Goal: Complete application form

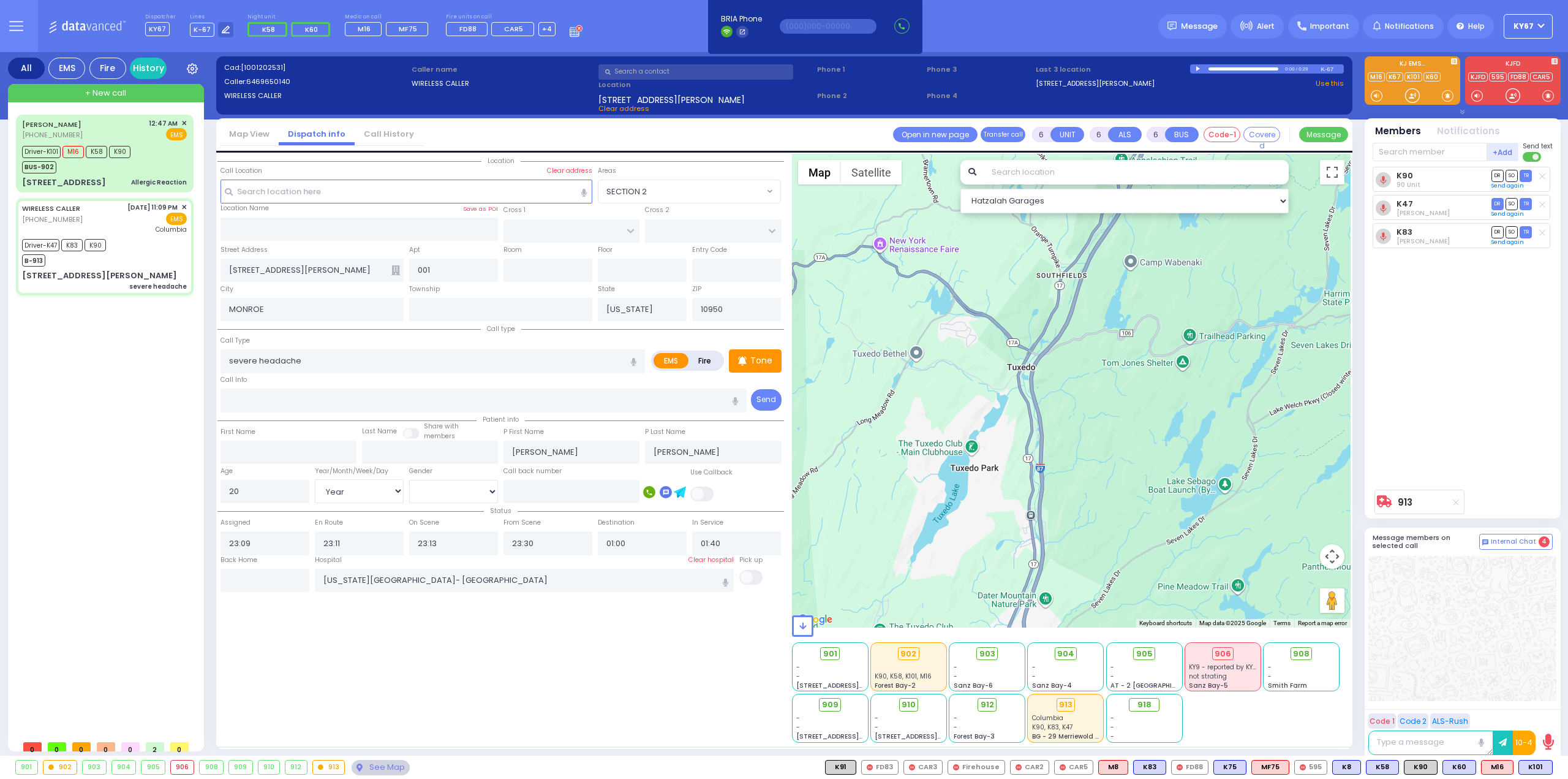
select select
select select "Year"
select select "[DEMOGRAPHIC_DATA]"
click at [130, 247] on div "Driver-K47 K83 K90 B-913" at bounding box center [104, 252] width 165 height 31
select select
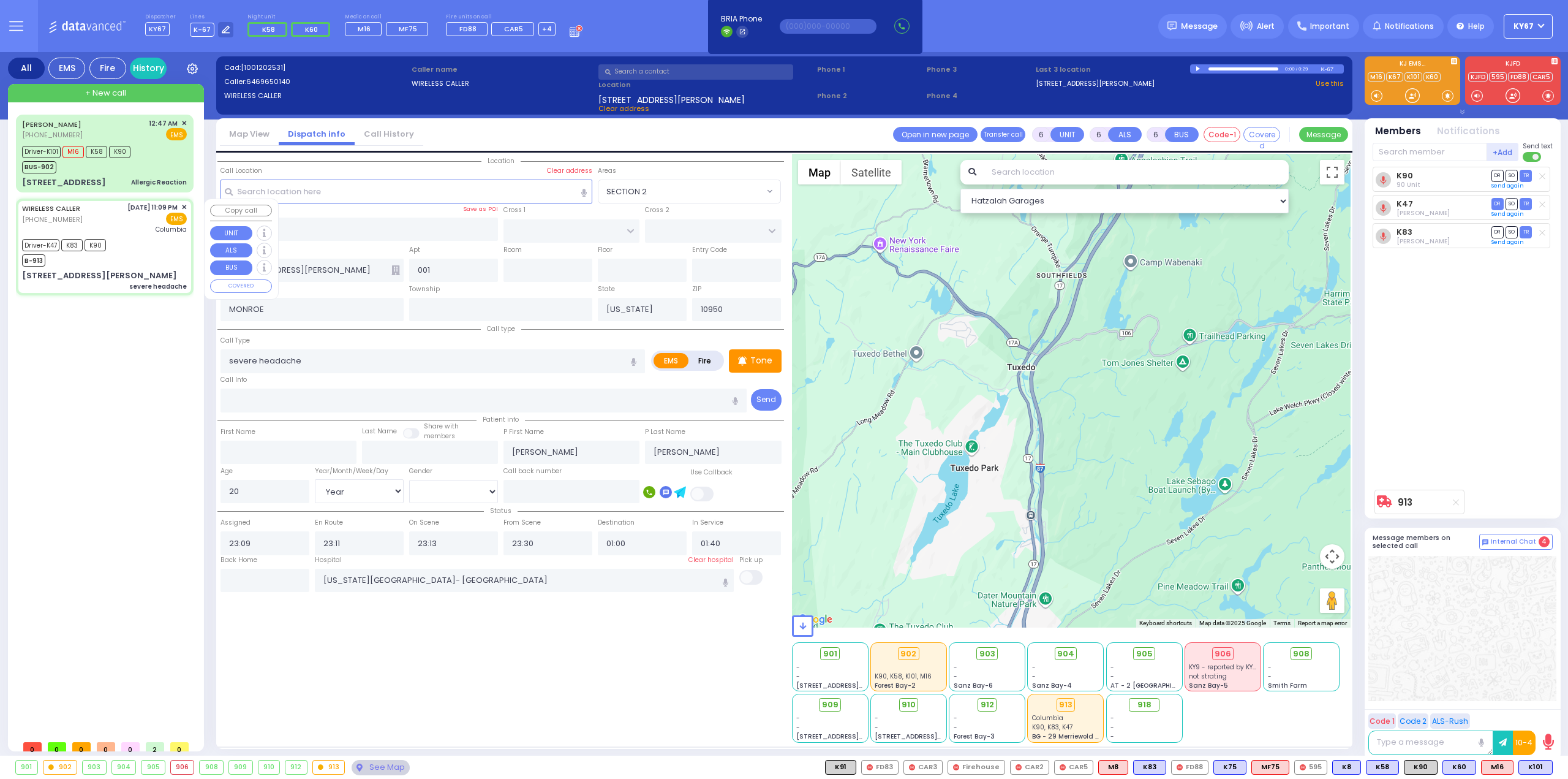
radio input "true"
select select "Year"
select select "[DEMOGRAPHIC_DATA]"
select select "Hatzalah Garages"
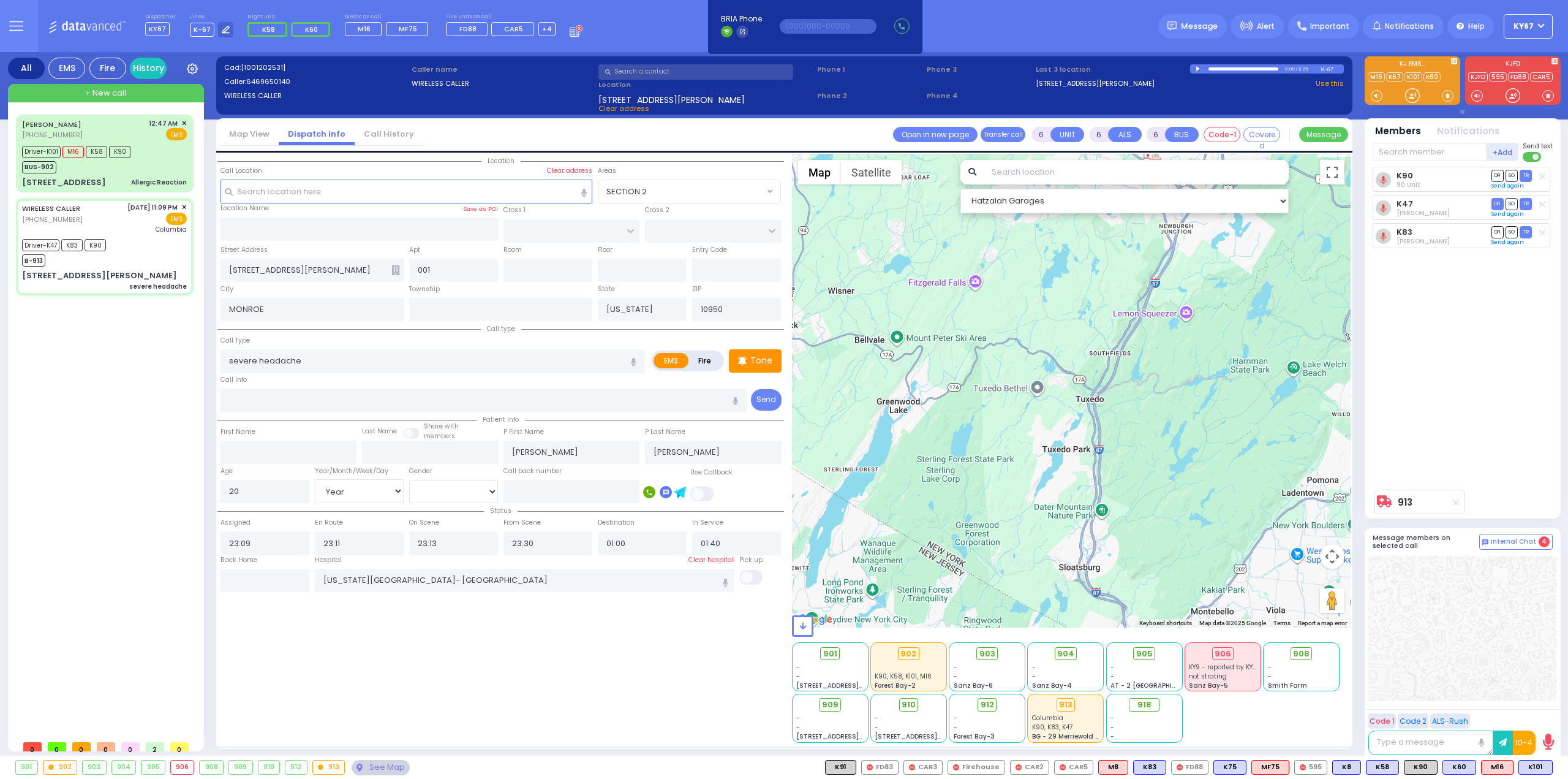
click at [325, 769] on div "913" at bounding box center [329, 767] width 32 height 14
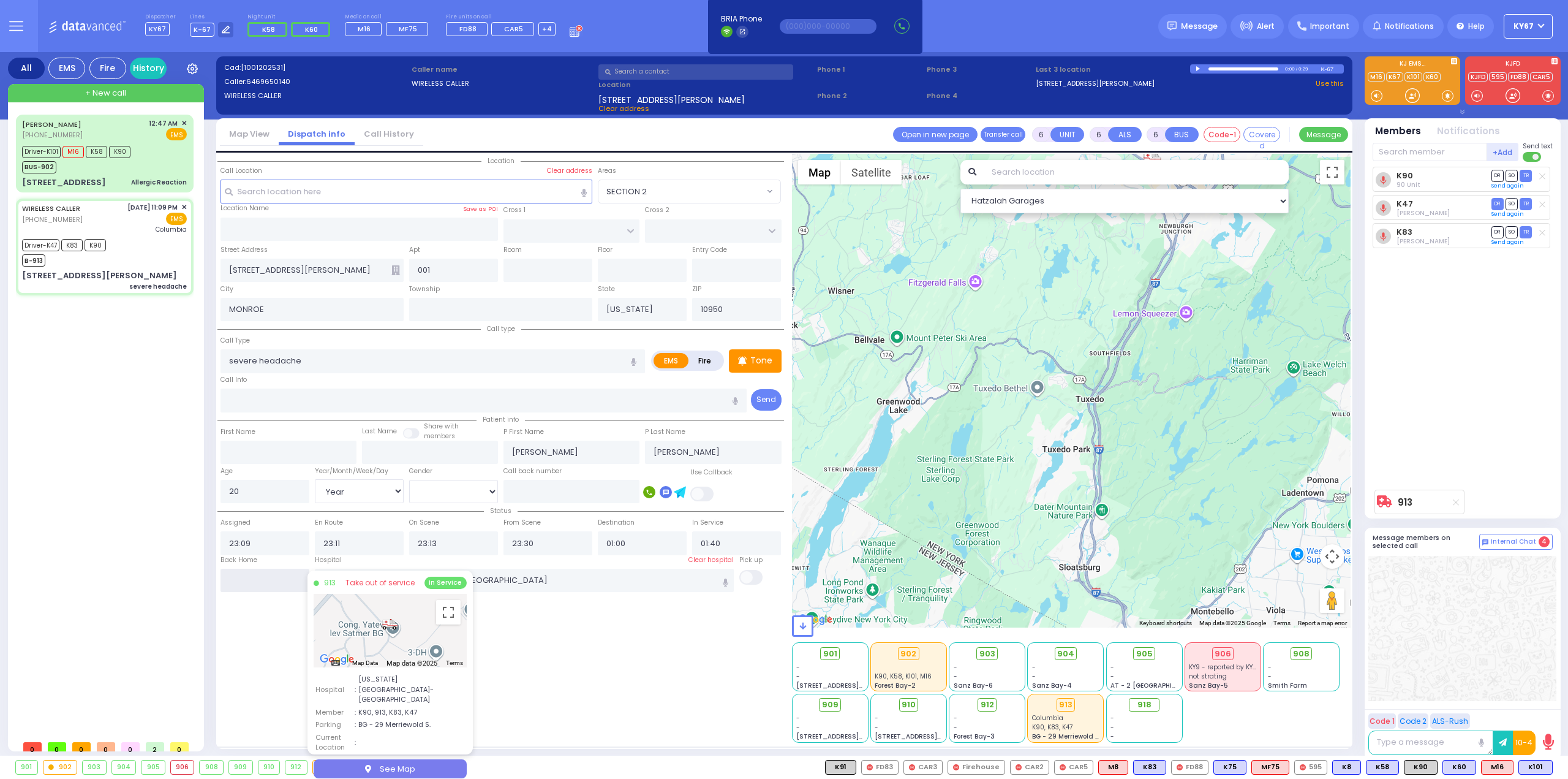
click at [270, 579] on input "text" at bounding box center [265, 580] width 89 height 23
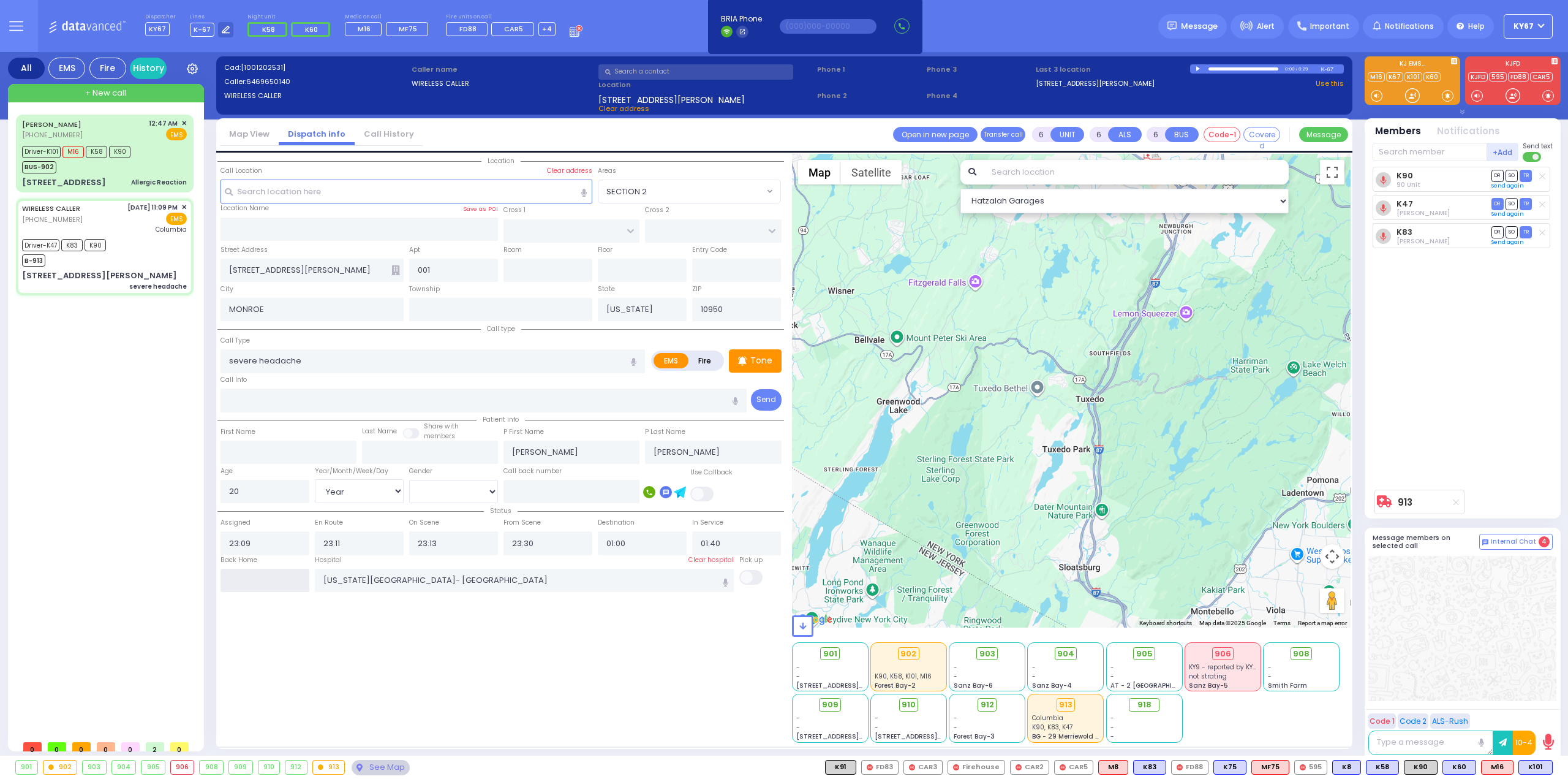
click at [270, 579] on input "text" at bounding box center [265, 580] width 89 height 23
type input "02:42"
select select
radio input "true"
select select
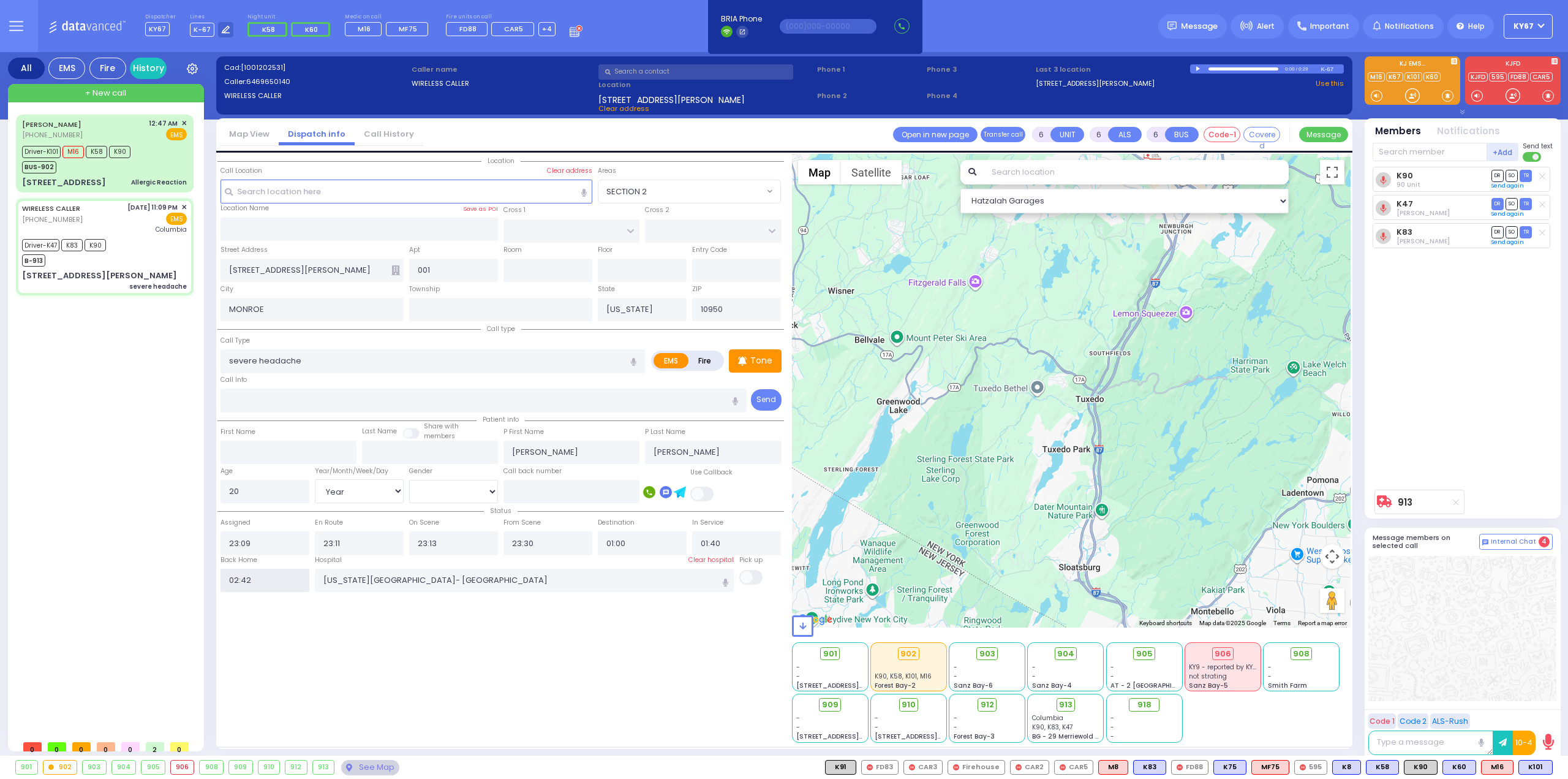
select select
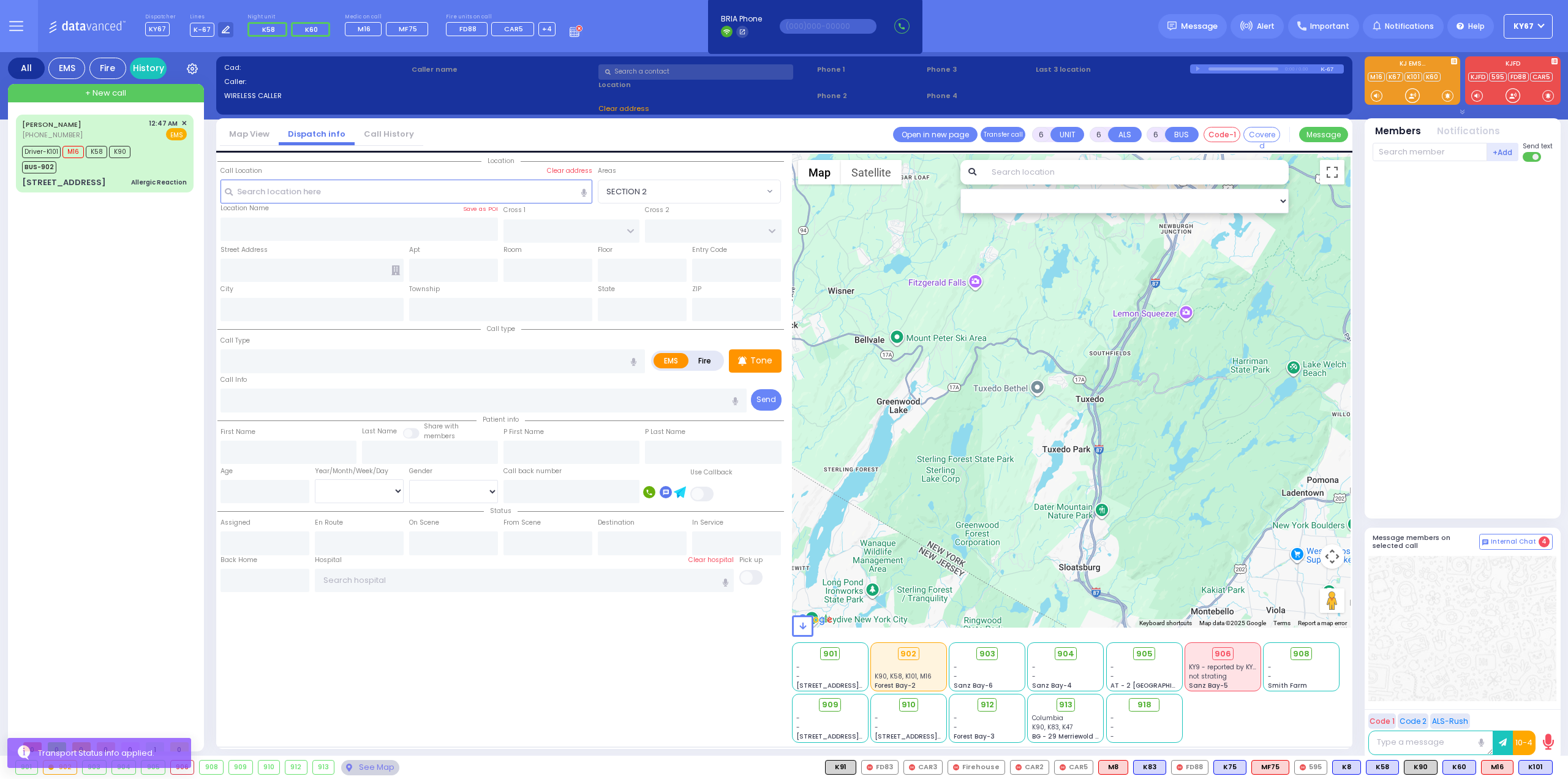
click at [70, 768] on div "Transport Status Info applied." at bounding box center [99, 753] width 184 height 31
click at [71, 765] on div "902" at bounding box center [60, 767] width 33 height 14
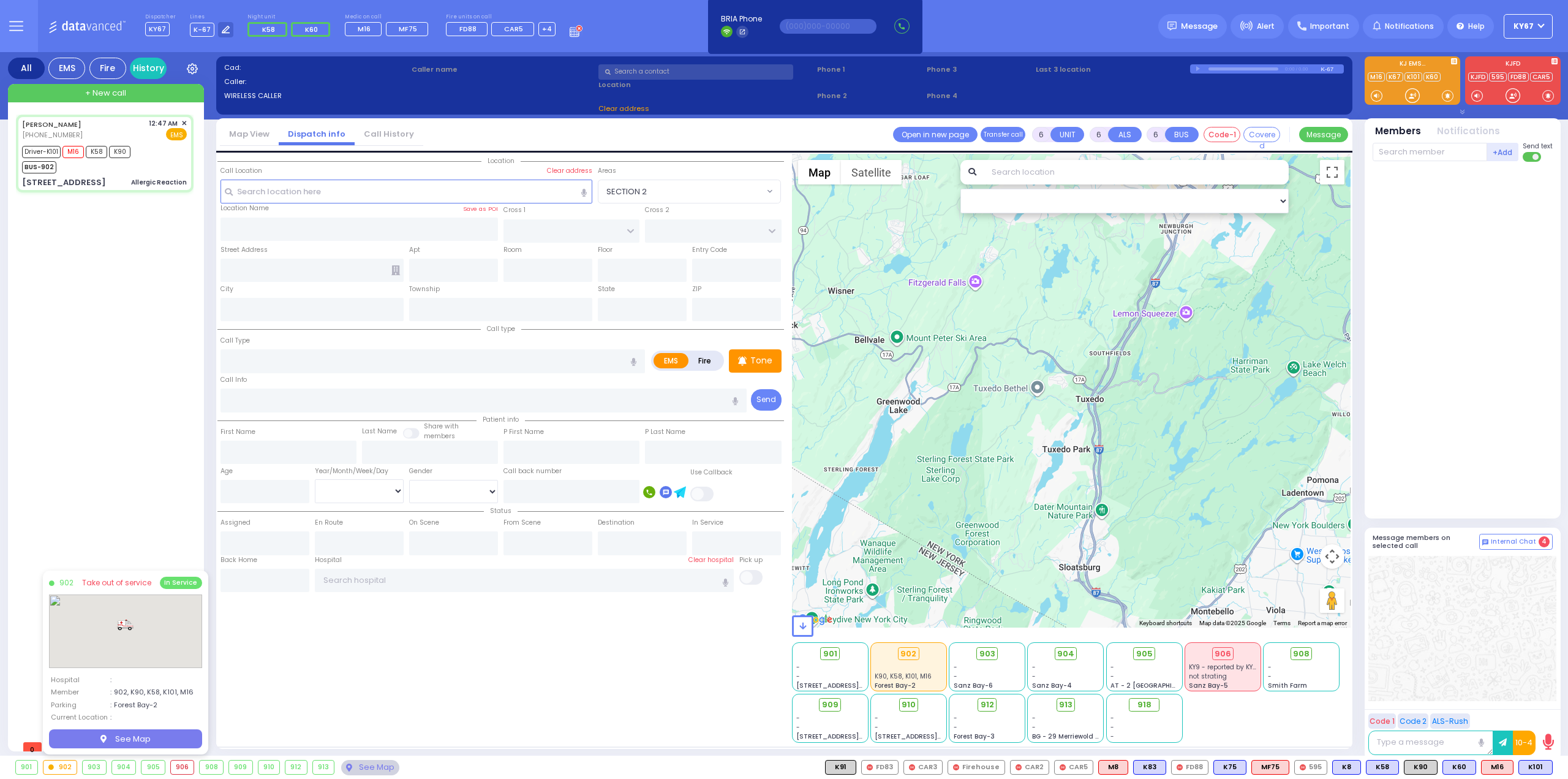
select select
type input "Allergic Reaction"
radio input "true"
type input "Chany"
type input "Braver"
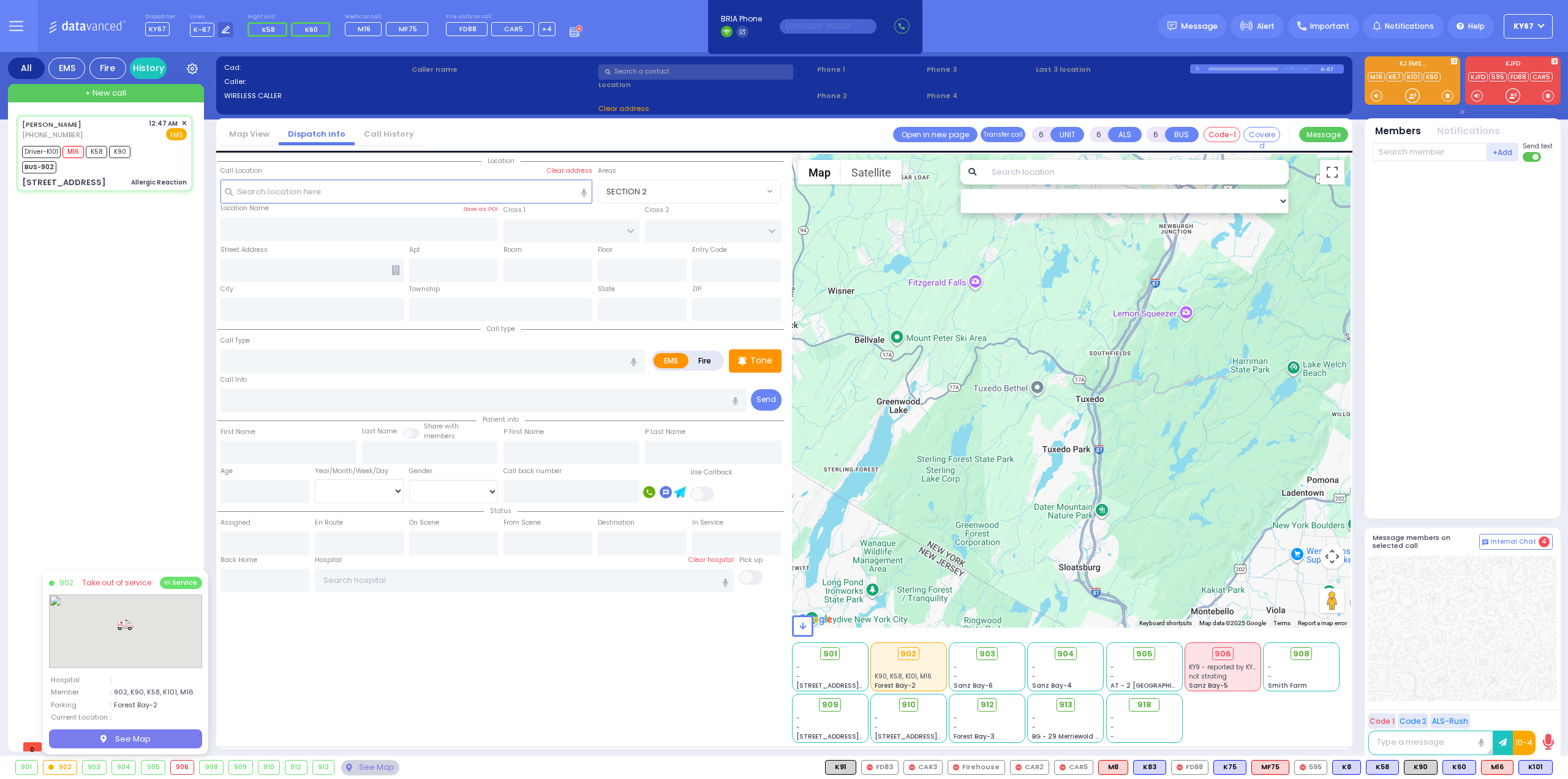
type input "14"
select select "Year"
select select "[DEMOGRAPHIC_DATA]"
type input "00:47"
type input "00:48"
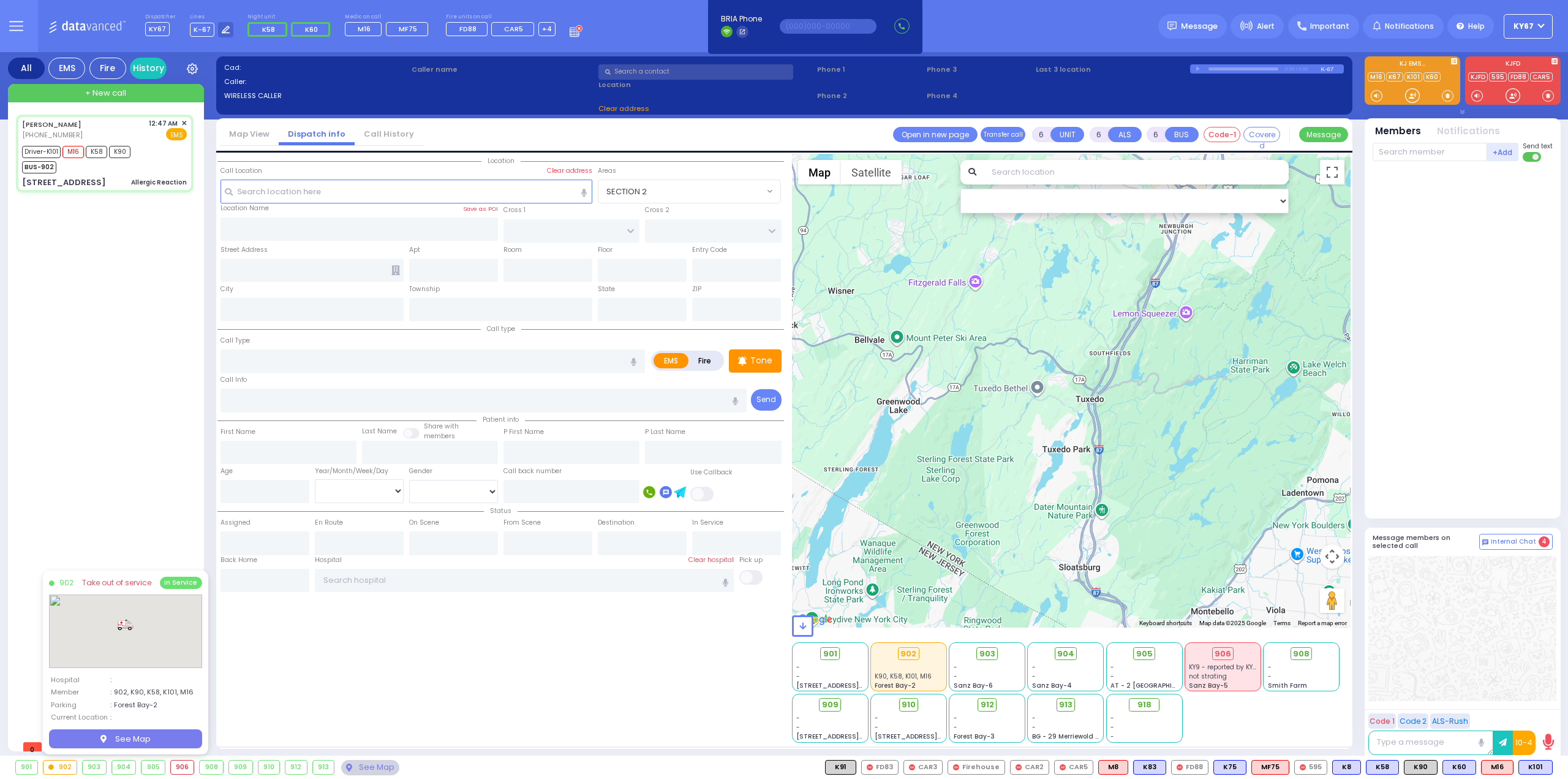
type input "00:49"
type input "01:00"
type input "01:20"
type input "01:45"
type input "[GEOGRAPHIC_DATA] [STREET_ADDRESS]"
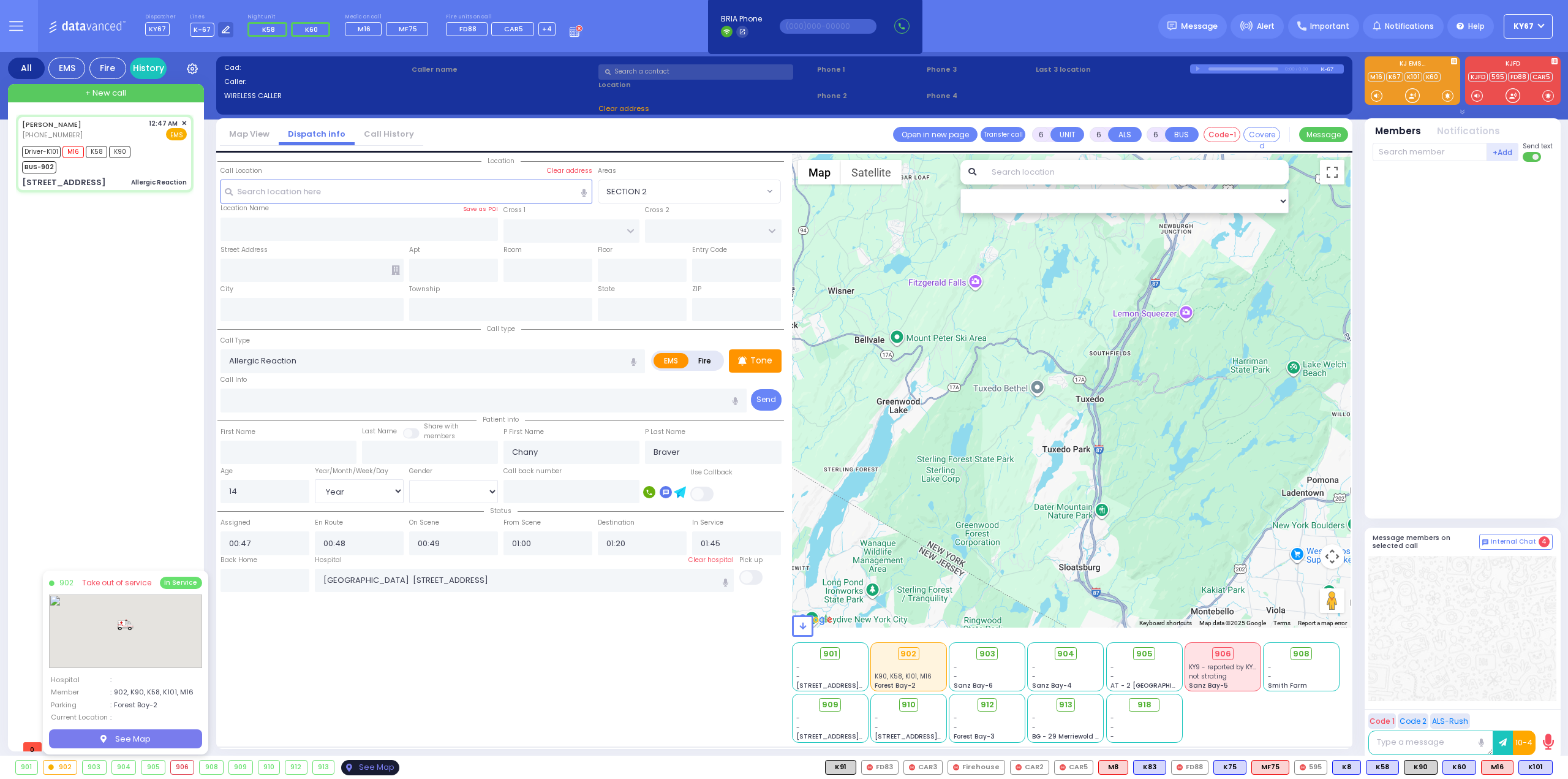
select select "Hatzalah Garages"
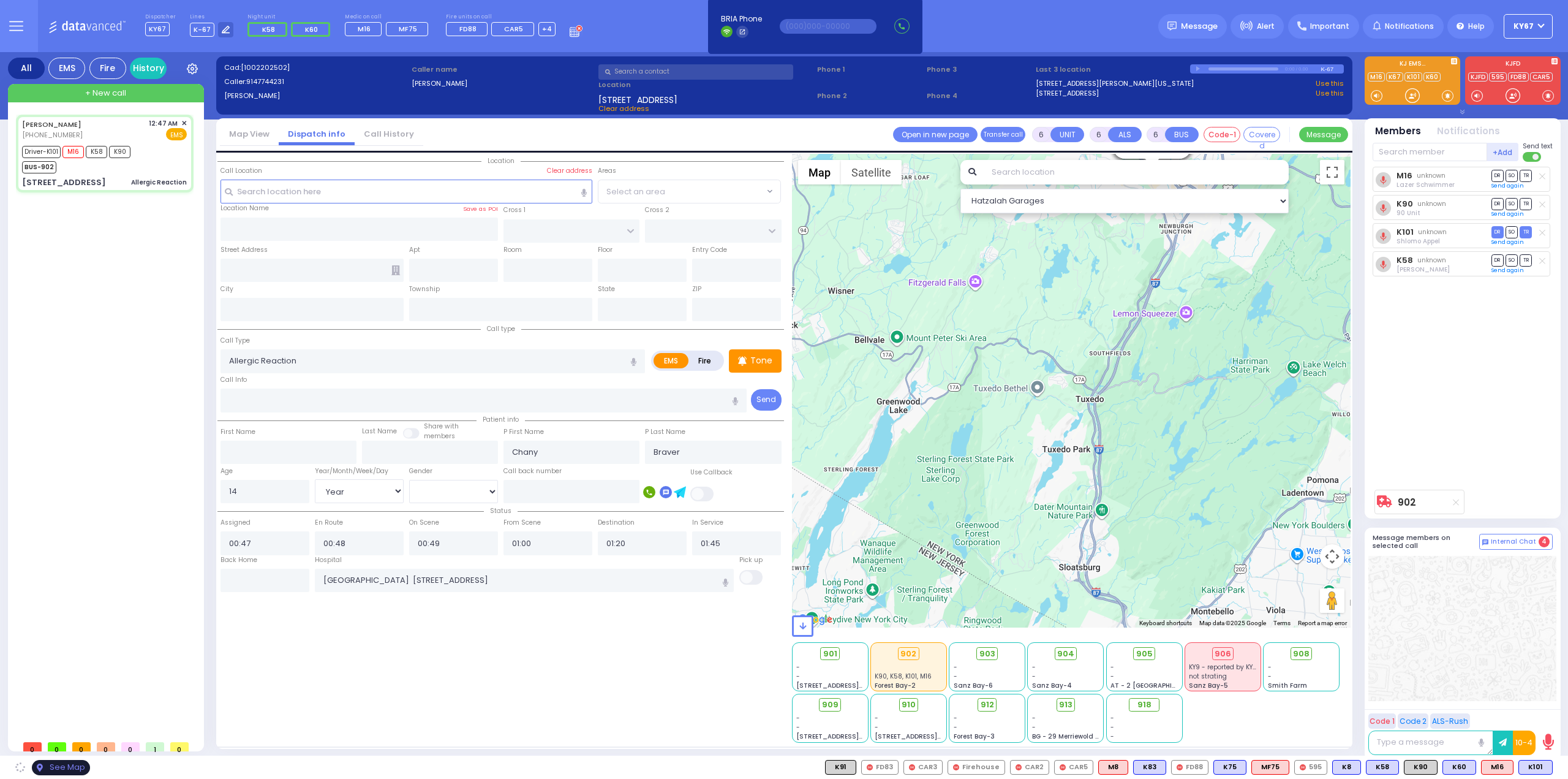
type input "SANZ COURT"
type input "HAYES COURT"
type input "[STREET_ADDRESS]"
type input "Monroe"
type input "[US_STATE]"
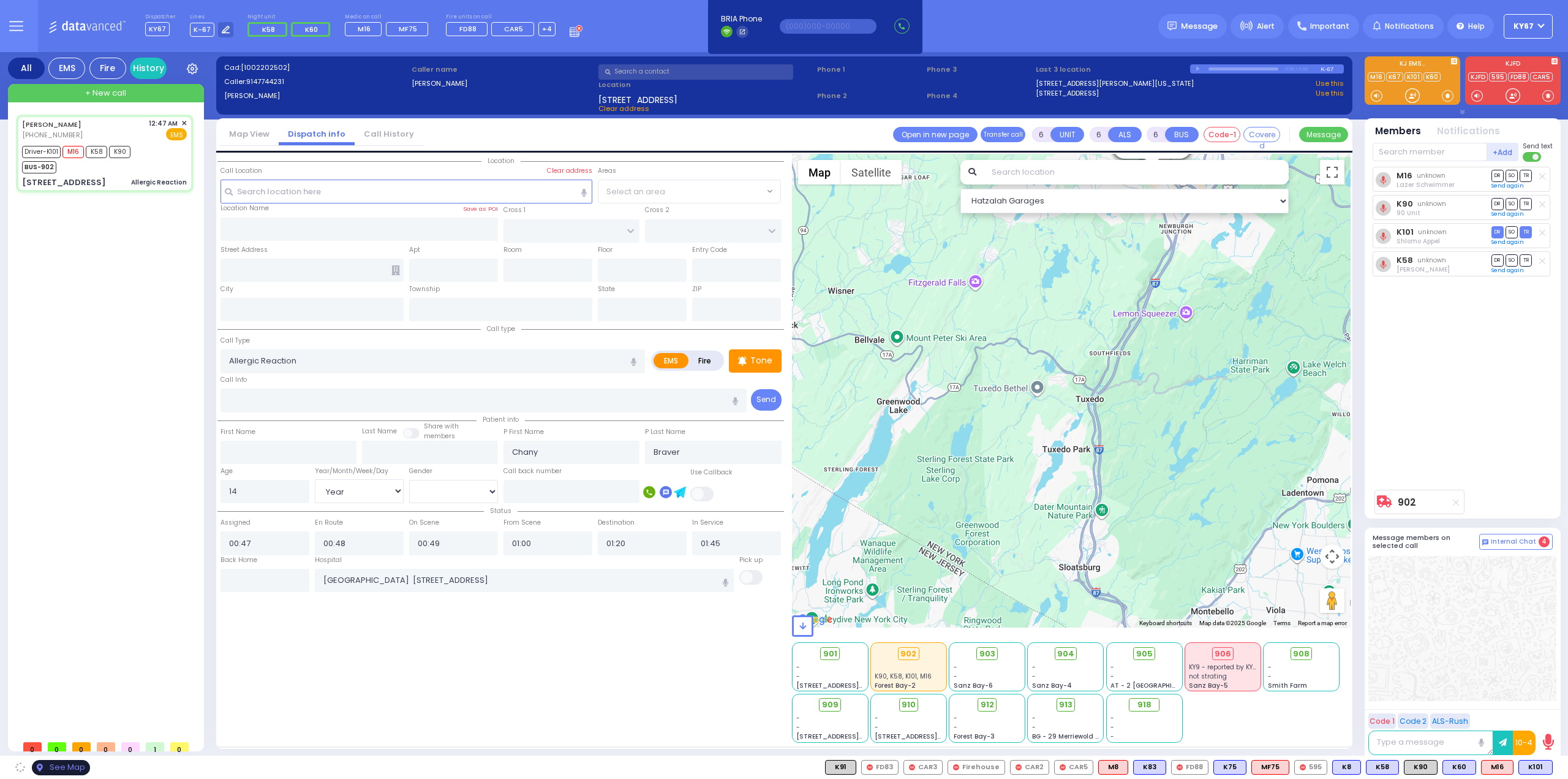
type input "10950"
select select "SECTION 2"
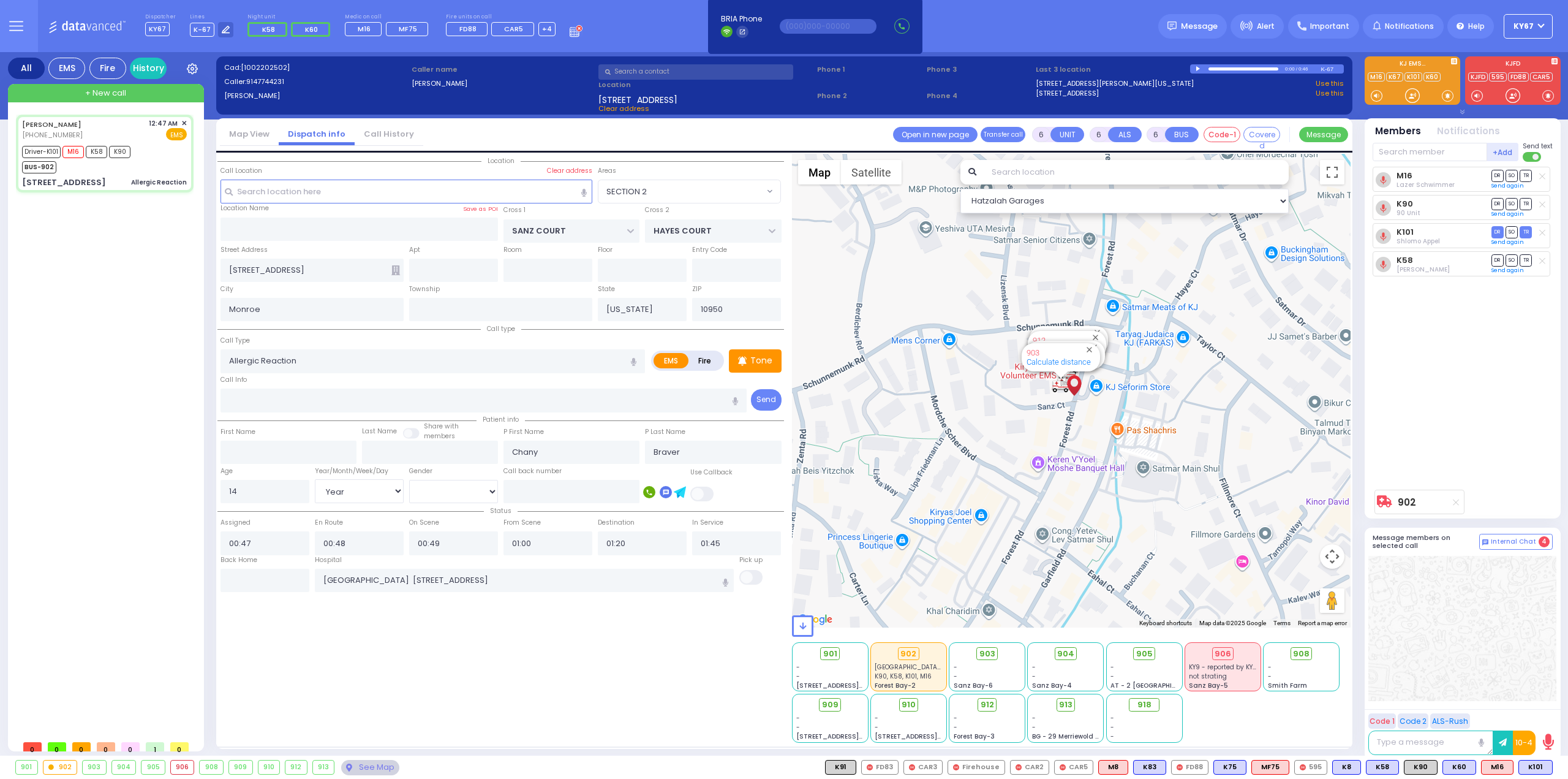
click at [71, 765] on div "902" at bounding box center [60, 767] width 33 height 14
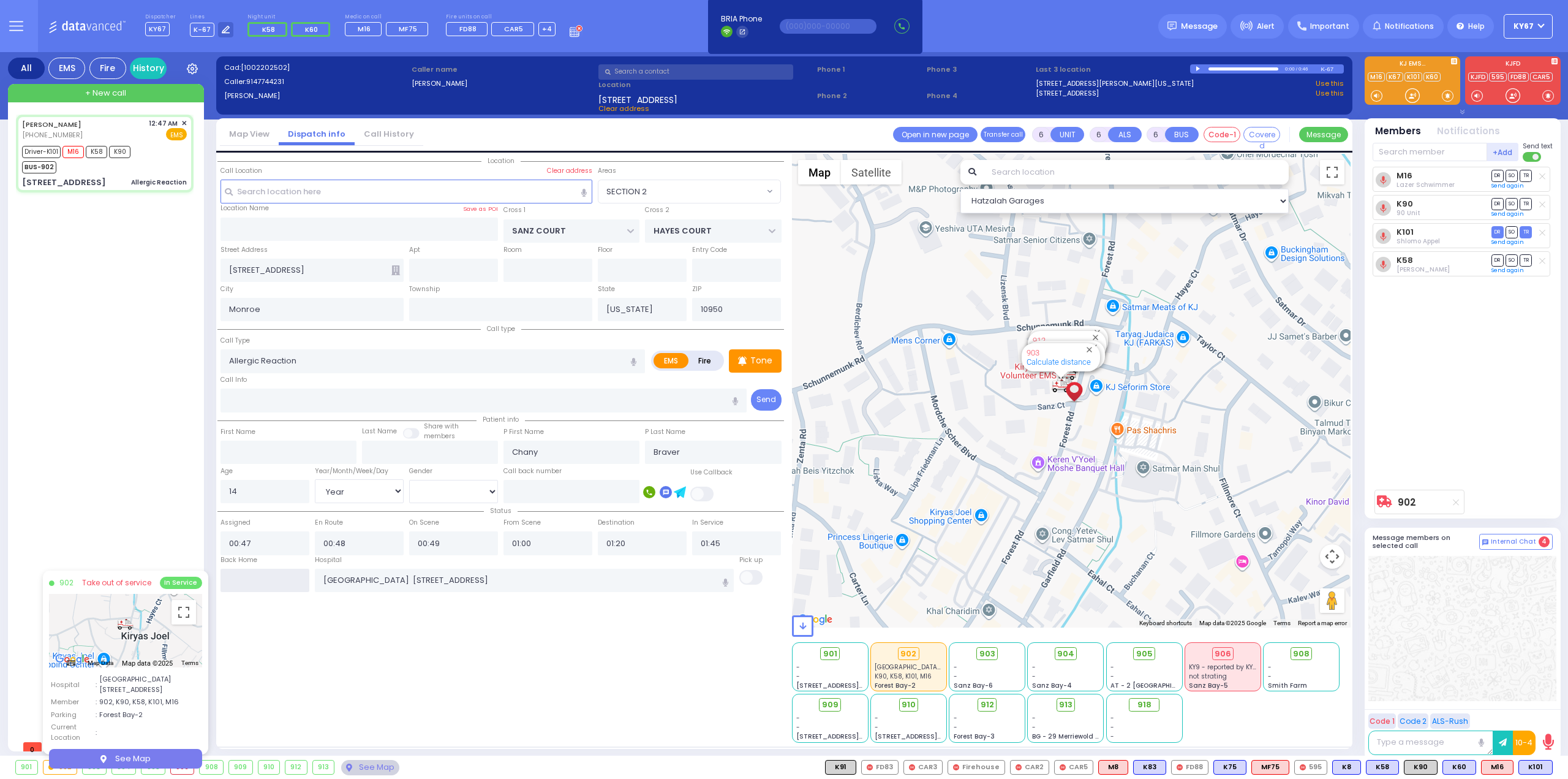
click at [255, 580] on input "text" at bounding box center [265, 580] width 89 height 23
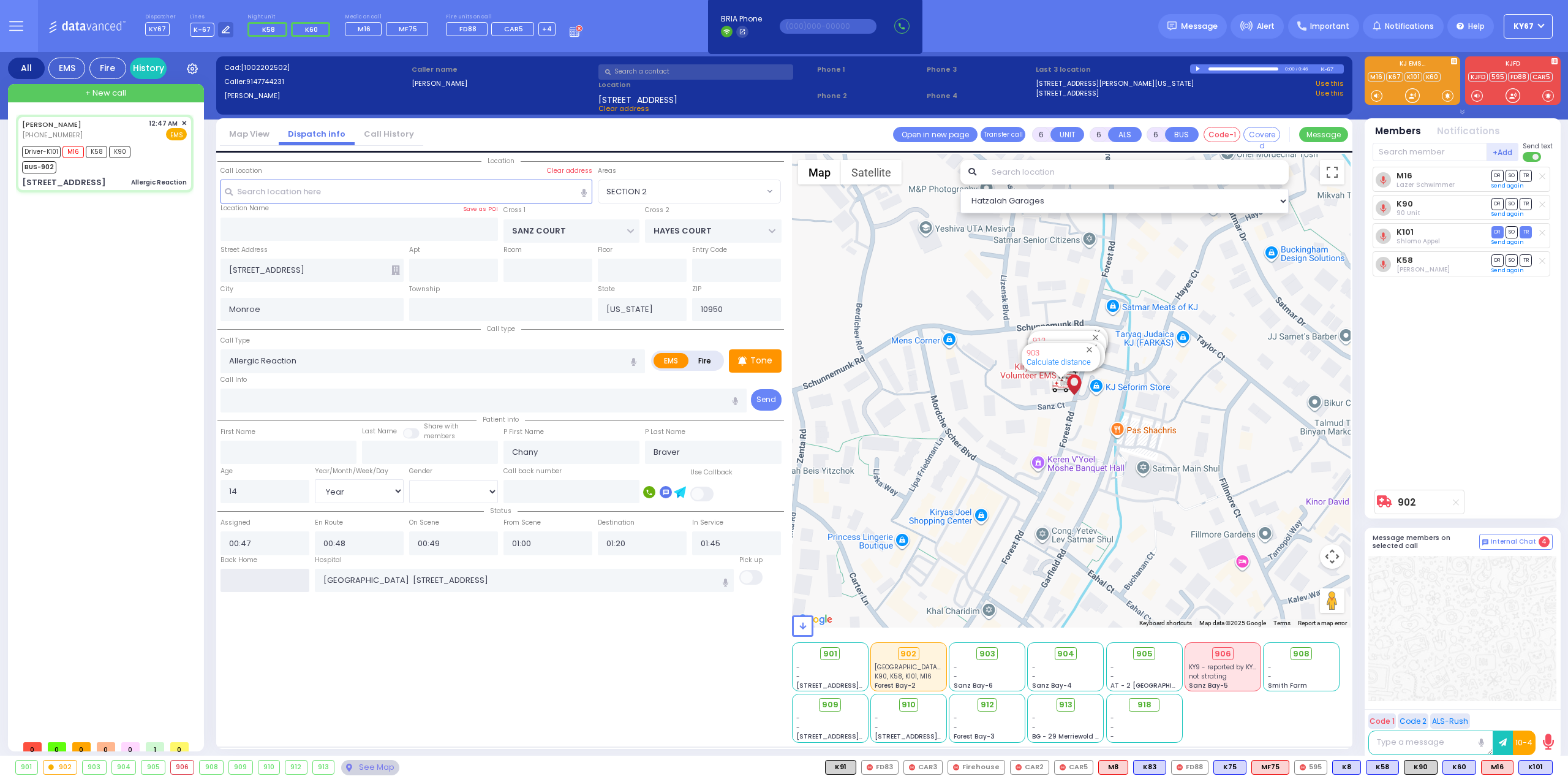
click at [255, 580] on input "text" at bounding box center [265, 580] width 89 height 23
type input "02:42"
select select
radio input "true"
select select
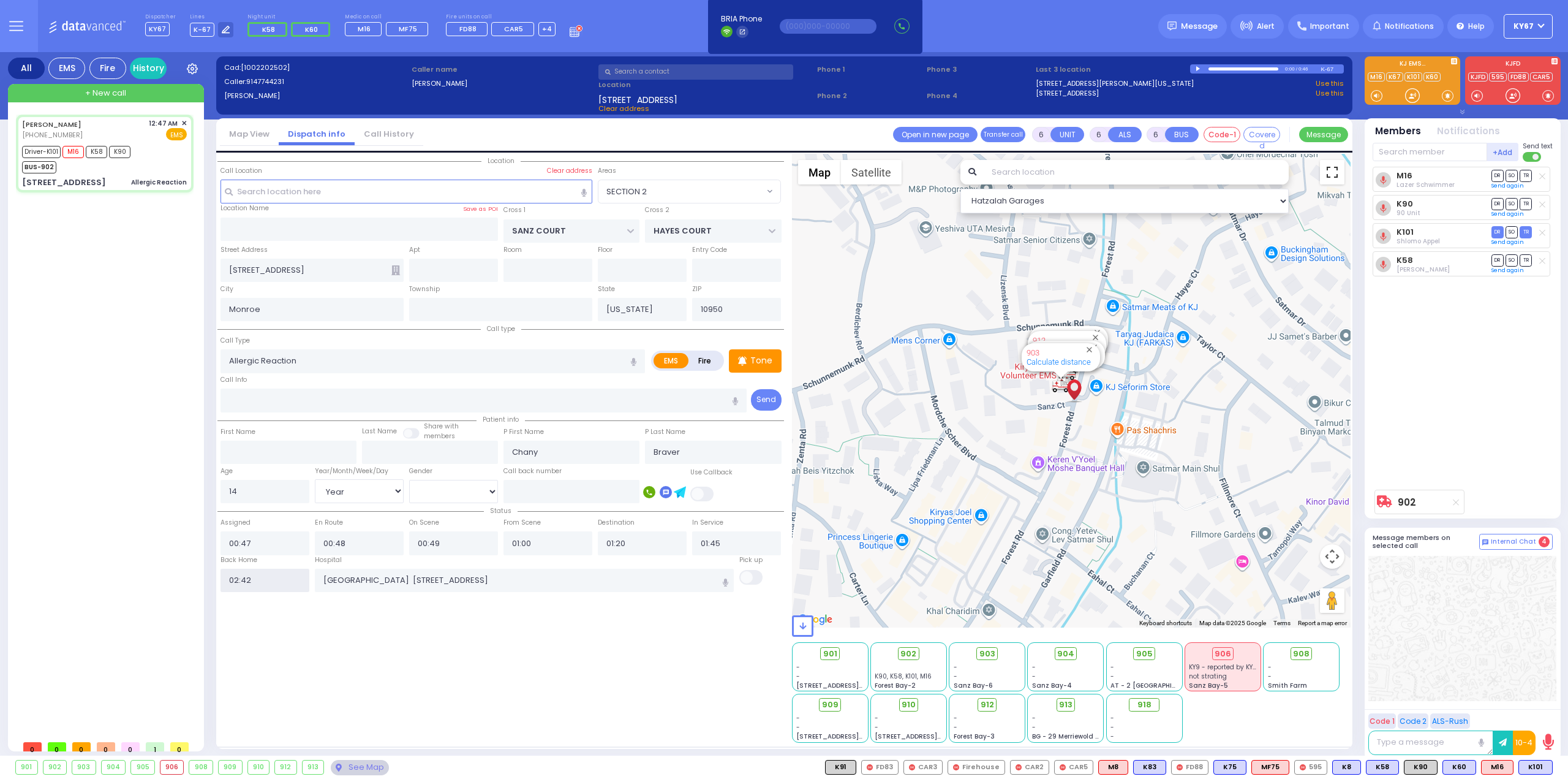
select select
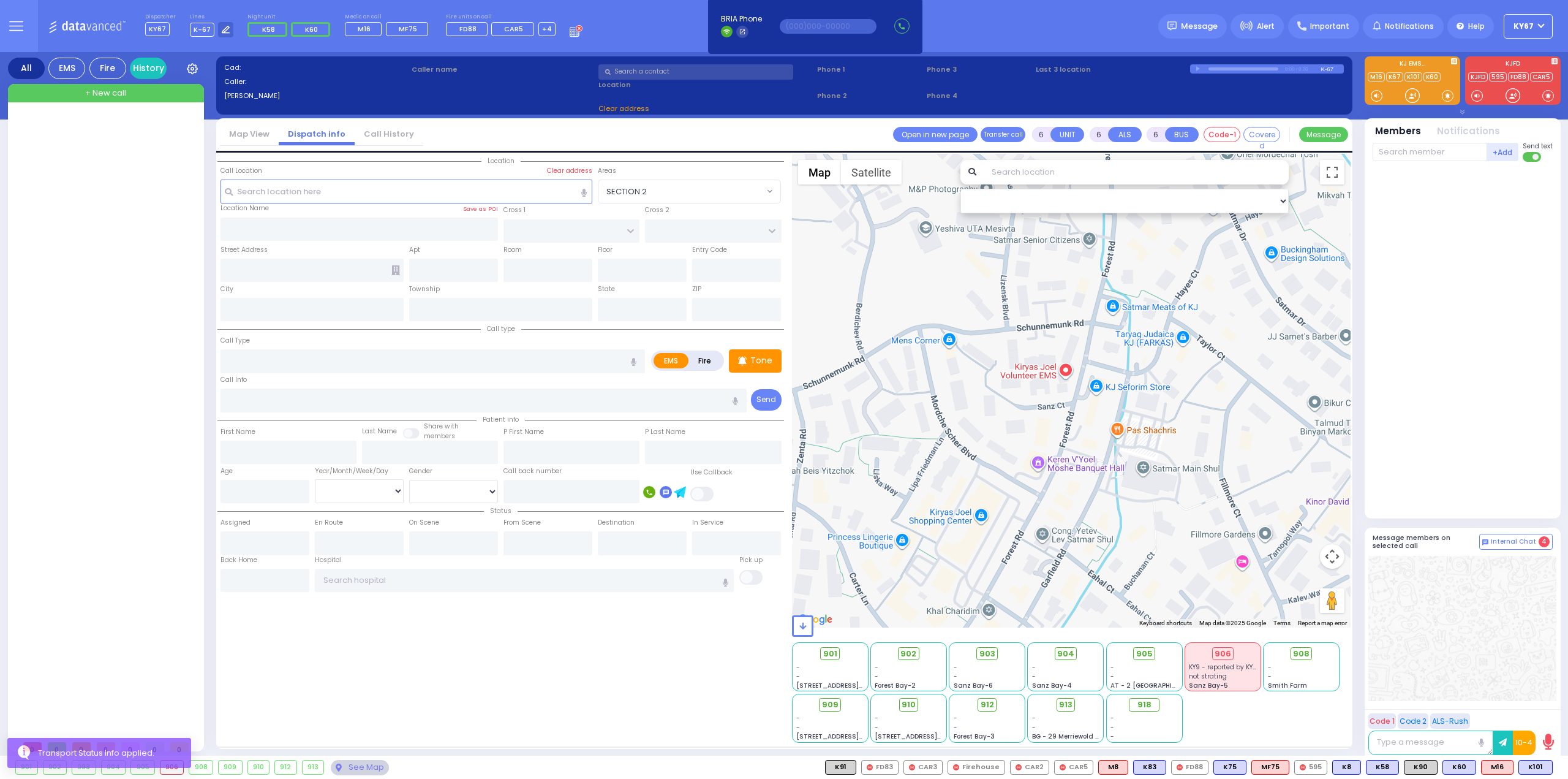
click at [613, 619] on div "Location ZIP" at bounding box center [500, 448] width 566 height 589
